Goal: Information Seeking & Learning: Learn about a topic

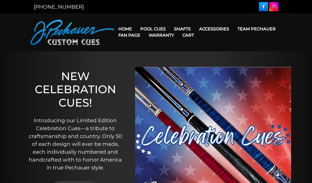
click at [233, 29] on link "Team Pechauer" at bounding box center [256, 28] width 47 height 13
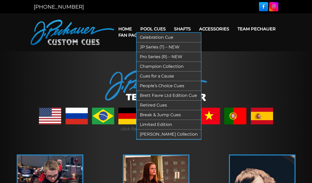
click at [175, 58] on link "Pro Series (R) – NEW" at bounding box center [169, 57] width 64 height 10
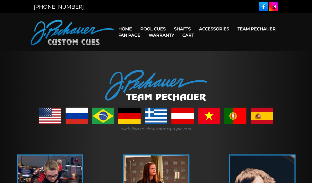
click at [131, 25] on link "Home" at bounding box center [125, 28] width 22 height 13
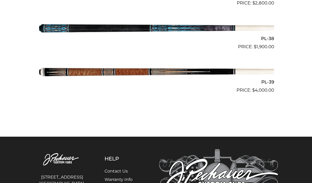
scroll to position [1382, 0]
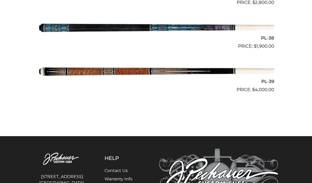
click at [200, 62] on img at bounding box center [156, 71] width 236 height 39
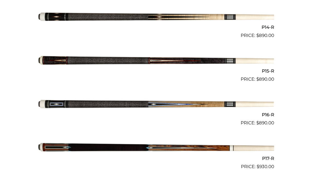
scroll to position [723, 0]
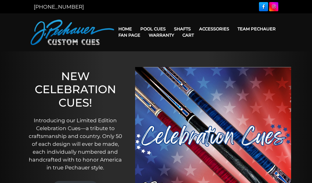
click at [126, 26] on link "Home" at bounding box center [125, 28] width 22 height 13
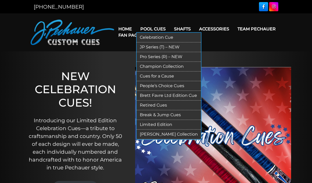
click at [165, 106] on link "Retired Cues" at bounding box center [169, 105] width 64 height 10
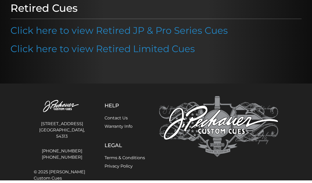
scroll to position [70, 0]
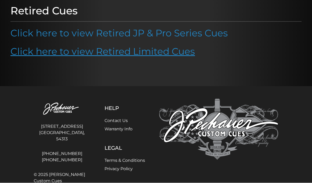
click at [164, 53] on link "Click here to view Retired Limited Cues" at bounding box center [102, 51] width 184 height 11
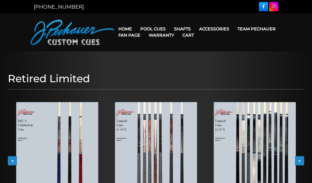
click at [160, 20] on nav "Home Pool Cues Celebration Cue JP Series (T) – NEW Pro Series (R) – NEW Champio…" at bounding box center [197, 32] width 167 height 25
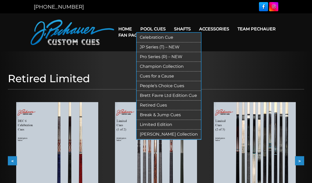
click at [164, 104] on link "Retired Cues" at bounding box center [169, 105] width 64 height 10
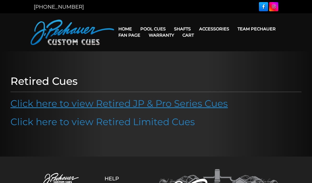
click at [145, 102] on link "Click here to view Retired JP & Pro Series Cues" at bounding box center [118, 102] width 217 height 11
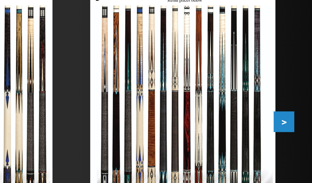
scroll to position [62, 0]
click at [295, 108] on button ">" at bounding box center [299, 112] width 9 height 9
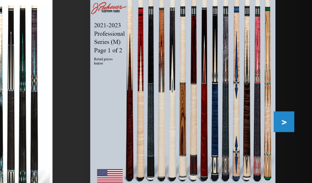
click at [295, 108] on button ">" at bounding box center [299, 112] width 9 height 9
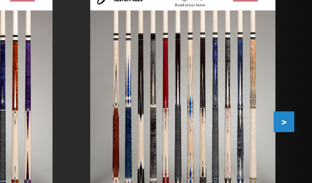
click at [295, 108] on button ">" at bounding box center [299, 112] width 9 height 9
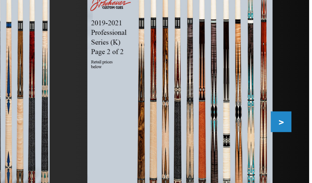
scroll to position [0, 0]
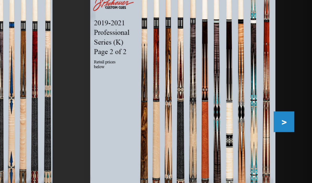
click at [295, 108] on button ">" at bounding box center [299, 112] width 9 height 9
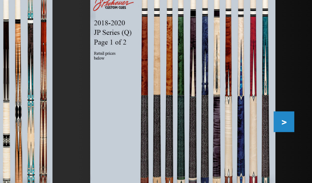
click at [295, 108] on button ">" at bounding box center [299, 112] width 9 height 9
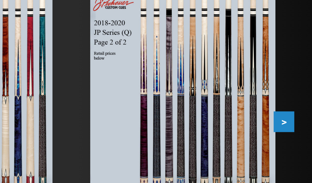
click at [295, 108] on button ">" at bounding box center [299, 112] width 9 height 9
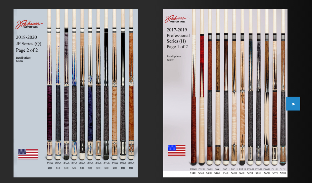
click at [200, 67] on div "Retired JP and Pro Cues $100+ minimum upcharge for retired cues. Cues older tha…" at bounding box center [156, 96] width 302 height 179
click at [295, 108] on button ">" at bounding box center [299, 112] width 9 height 9
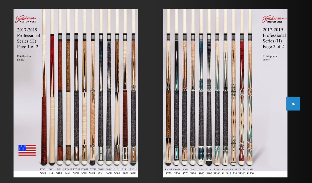
click at [205, 79] on div at bounding box center [254, 106] width 99 height 128
click at [295, 108] on button ">" at bounding box center [299, 112] width 9 height 9
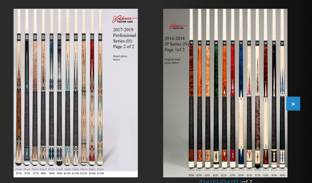
click at [295, 108] on button ">" at bounding box center [299, 112] width 9 height 9
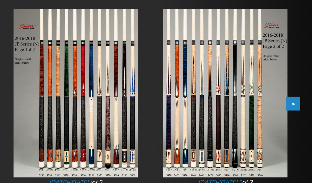
click at [295, 108] on button ">" at bounding box center [299, 112] width 9 height 9
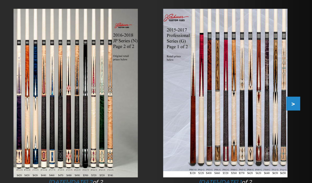
click at [295, 108] on button ">" at bounding box center [299, 112] width 9 height 9
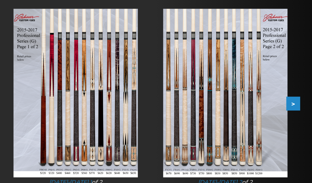
click at [214, 96] on img at bounding box center [255, 105] width 82 height 111
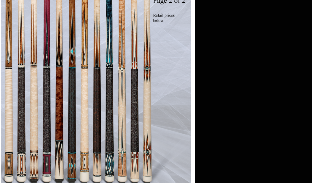
scroll to position [116, 93]
click at [176, 47] on link at bounding box center [205, 89] width 59 height 175
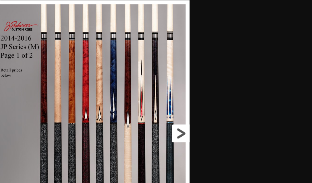
click at [172, 88] on link at bounding box center [201, 130] width 59 height 175
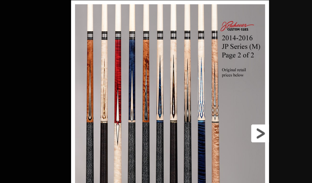
scroll to position [116, 244]
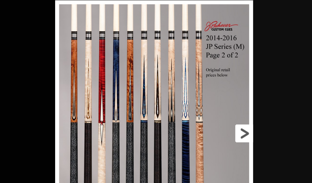
click at [214, 88] on link at bounding box center [243, 130] width 59 height 175
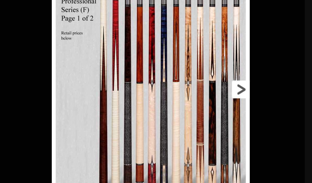
scroll to position [160, 300]
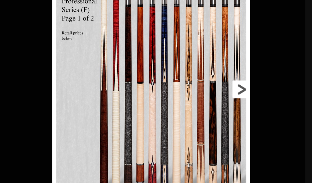
click at [212, 60] on link at bounding box center [241, 85] width 59 height 175
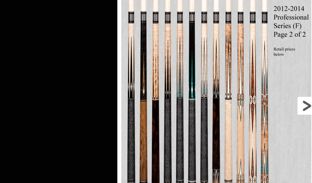
scroll to position [159, 382]
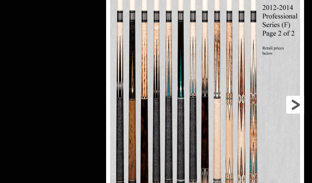
click at [248, 67] on link at bounding box center [277, 93] width 59 height 175
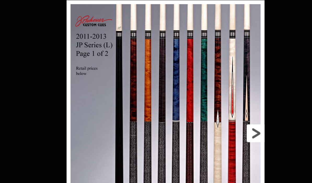
scroll to position [159, 432]
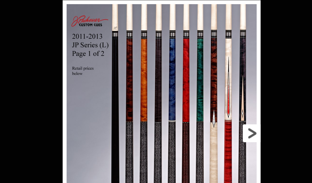
click at [219, 88] on link at bounding box center [248, 112] width 59 height 175
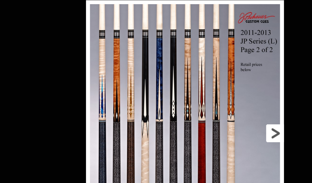
scroll to position [159, 468]
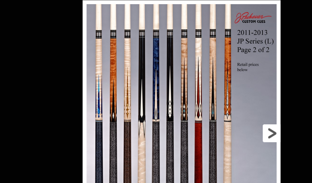
click at [232, 89] on link at bounding box center [261, 112] width 59 height 175
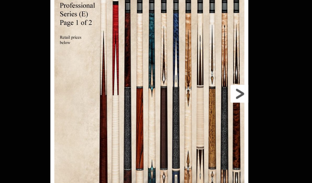
scroll to position [162, 526]
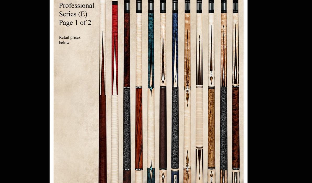
click at [177, 84] on div "Image 28 of 53" at bounding box center [204, 113] width 312 height 183
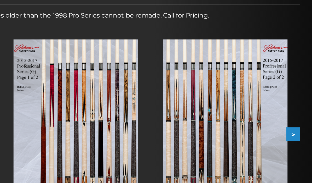
scroll to position [84, 0]
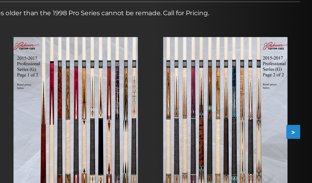
click at [295, 86] on button ">" at bounding box center [299, 90] width 9 height 9
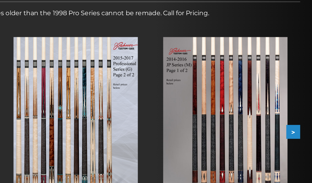
click at [295, 86] on button ">" at bounding box center [299, 90] width 9 height 9
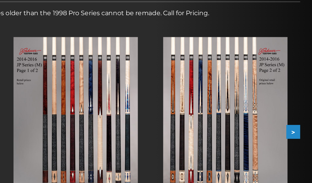
click at [295, 86] on button ">" at bounding box center [299, 90] width 9 height 9
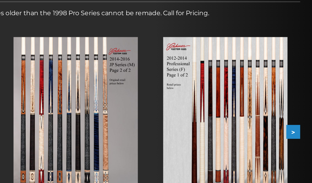
click at [295, 86] on button ">" at bounding box center [299, 90] width 9 height 9
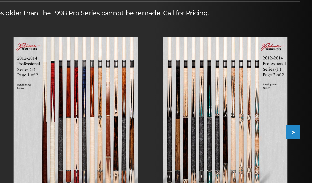
click at [295, 86] on button ">" at bounding box center [299, 90] width 9 height 9
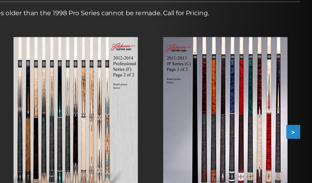
click at [295, 86] on button ">" at bounding box center [299, 90] width 9 height 9
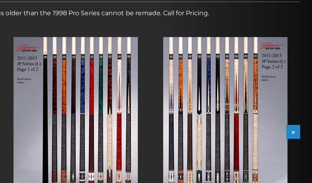
click at [295, 86] on button ">" at bounding box center [299, 90] width 9 height 9
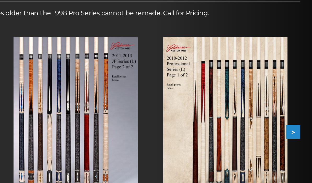
click at [295, 87] on button ">" at bounding box center [299, 90] width 9 height 9
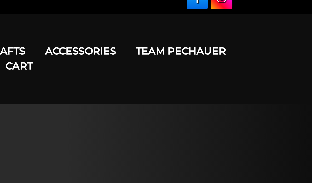
scroll to position [7, 0]
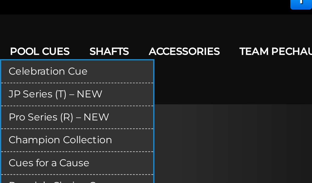
click at [137, 49] on link "Pro Series (R) – NEW" at bounding box center [169, 50] width 64 height 10
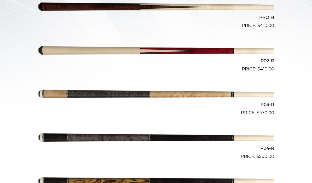
scroll to position [184, 0]
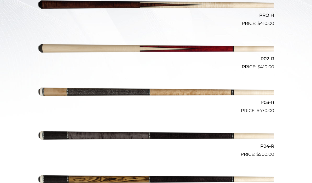
click at [213, 94] on img at bounding box center [156, 91] width 236 height 39
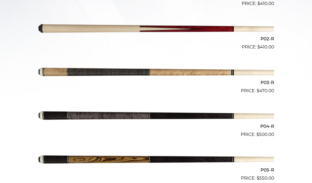
click at [216, 32] on img at bounding box center [156, 28] width 236 height 39
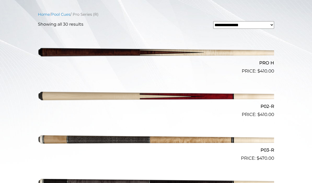
scroll to position [137, 0]
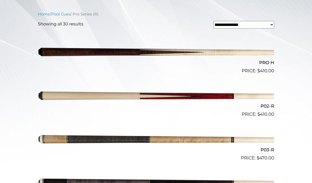
click at [219, 51] on img at bounding box center [156, 52] width 236 height 39
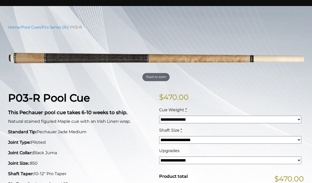
scroll to position [45, 0]
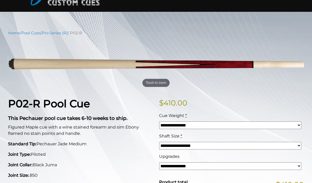
scroll to position [38, 0]
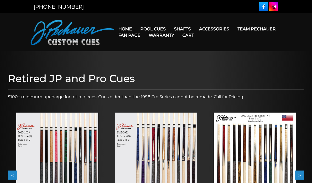
scroll to position [7, 136]
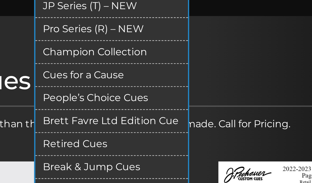
click at [137, 93] on link "Retired Cues" at bounding box center [169, 98] width 64 height 10
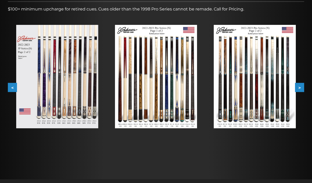
scroll to position [87, 0]
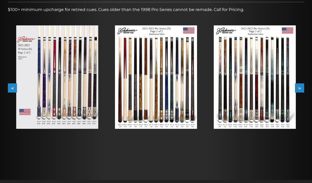
click at [304, 86] on button ">" at bounding box center [299, 87] width 9 height 9
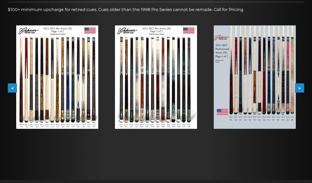
click at [300, 90] on button ">" at bounding box center [299, 87] width 9 height 9
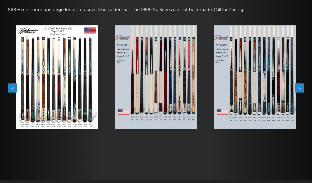
click at [296, 91] on button ">" at bounding box center [299, 87] width 9 height 9
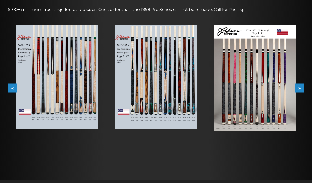
click at [300, 90] on button ">" at bounding box center [299, 87] width 9 height 9
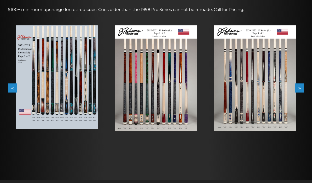
click at [299, 91] on button ">" at bounding box center [299, 87] width 9 height 9
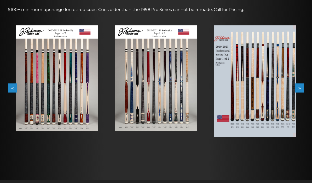
click at [299, 89] on button ">" at bounding box center [299, 87] width 9 height 9
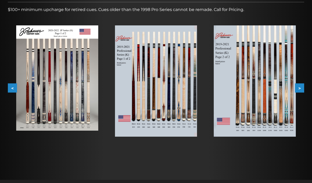
click at [297, 92] on button ">" at bounding box center [299, 87] width 9 height 9
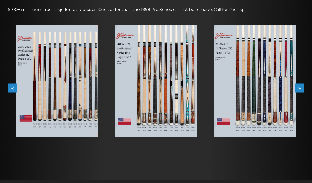
click at [298, 91] on button ">" at bounding box center [299, 87] width 9 height 9
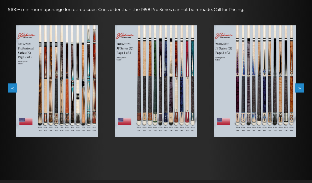
click at [298, 92] on button ">" at bounding box center [299, 87] width 9 height 9
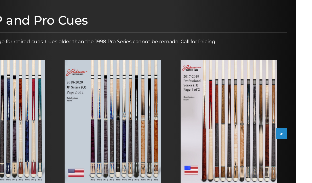
scroll to position [46, 0]
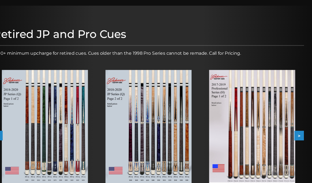
click at [295, 131] on button ">" at bounding box center [299, 128] width 9 height 9
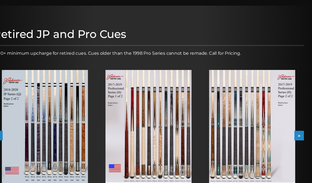
click at [264, 160] on img at bounding box center [255, 122] width 82 height 111
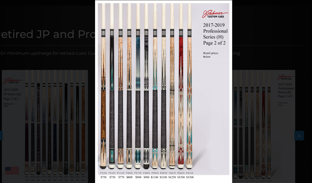
click at [216, 180] on div at bounding box center [224, 178] width 17 height 6
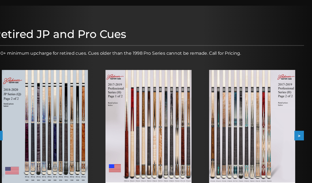
click at [295, 129] on button ">" at bounding box center [299, 128] width 9 height 9
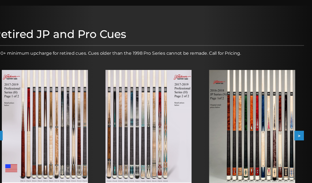
click at [295, 129] on button ">" at bounding box center [299, 128] width 9 height 9
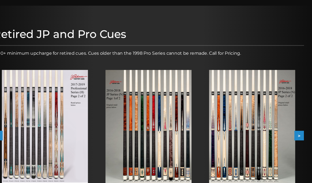
click at [295, 130] on button ">" at bounding box center [299, 128] width 9 height 9
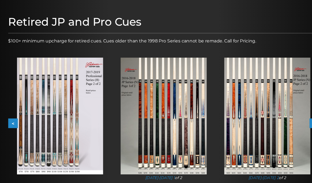
scroll to position [0, 0]
